Goal: Task Accomplishment & Management: Use online tool/utility

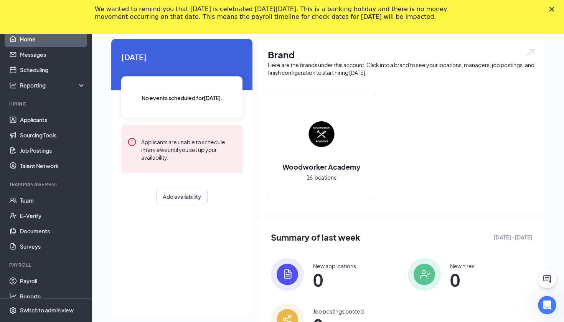
scroll to position [45, 0]
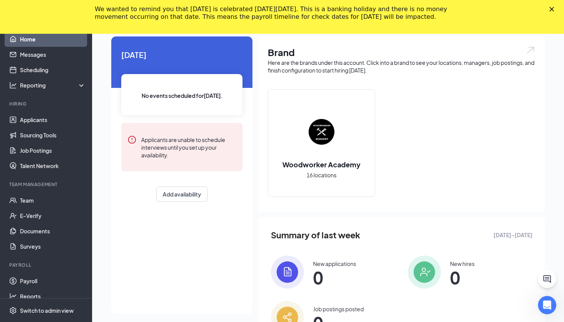
click at [551, 10] on polygon "Close" at bounding box center [552, 9] width 5 height 5
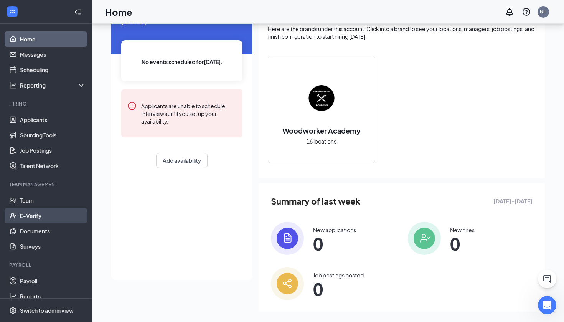
scroll to position [41, 0]
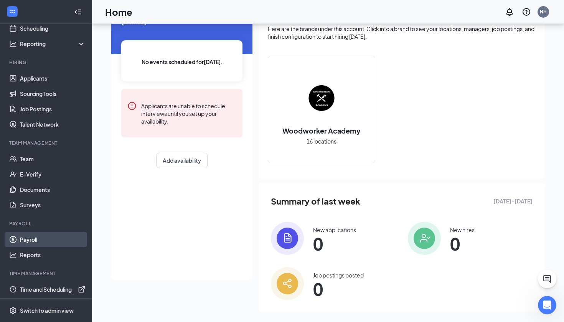
click at [33, 238] on link "Payroll" at bounding box center [53, 239] width 66 height 15
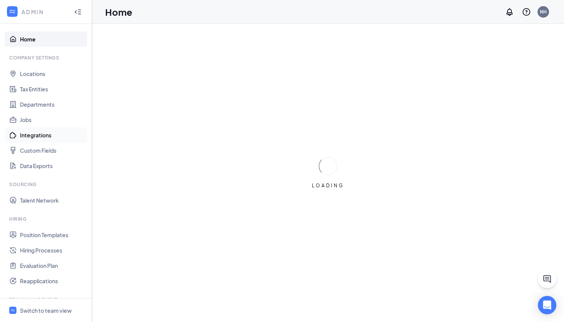
click at [40, 133] on link "Integrations" at bounding box center [53, 134] width 66 height 15
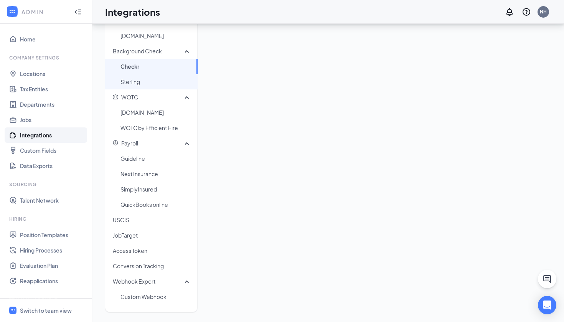
scroll to position [182, 0]
click at [146, 156] on span "Guideline" at bounding box center [156, 158] width 71 height 15
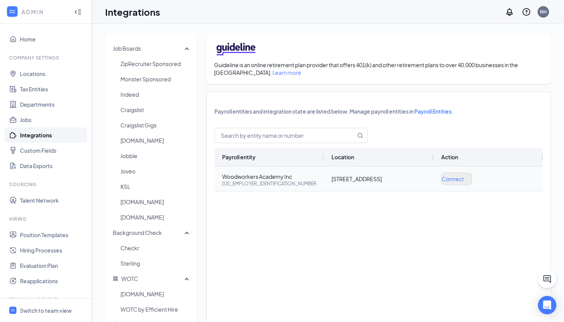
click at [462, 181] on span "Connect" at bounding box center [453, 178] width 22 height 5
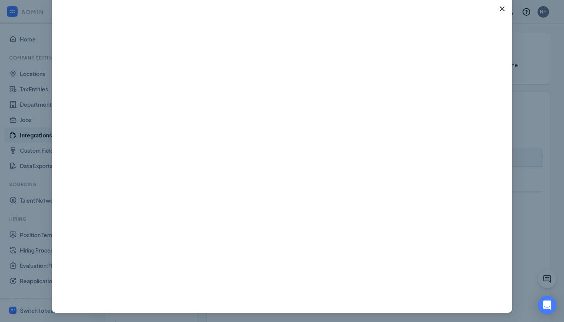
scroll to position [42, 0]
click at [504, 8] on icon "Cross" at bounding box center [502, 8] width 9 height 9
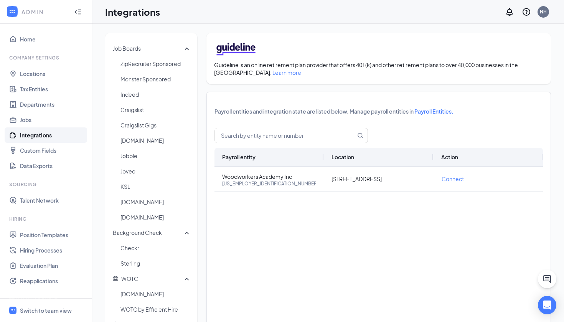
scroll to position [0, 0]
click at [451, 181] on span "Connect" at bounding box center [453, 178] width 22 height 5
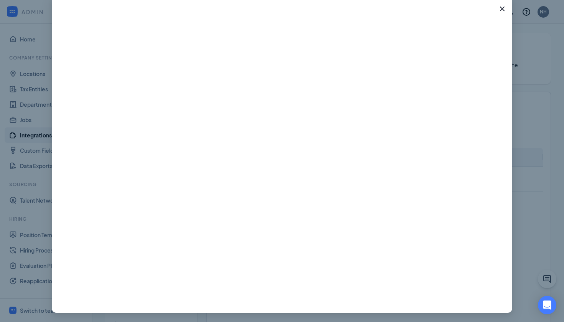
scroll to position [42, 0]
click at [501, 7] on icon "Cross" at bounding box center [502, 8] width 9 height 9
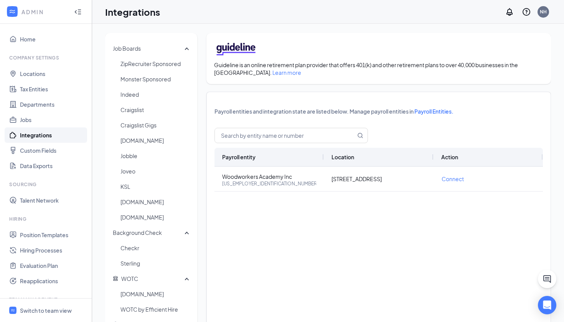
scroll to position [0, 0]
click at [33, 43] on link "Home" at bounding box center [53, 38] width 66 height 15
